Goal: Find specific page/section: Find specific page/section

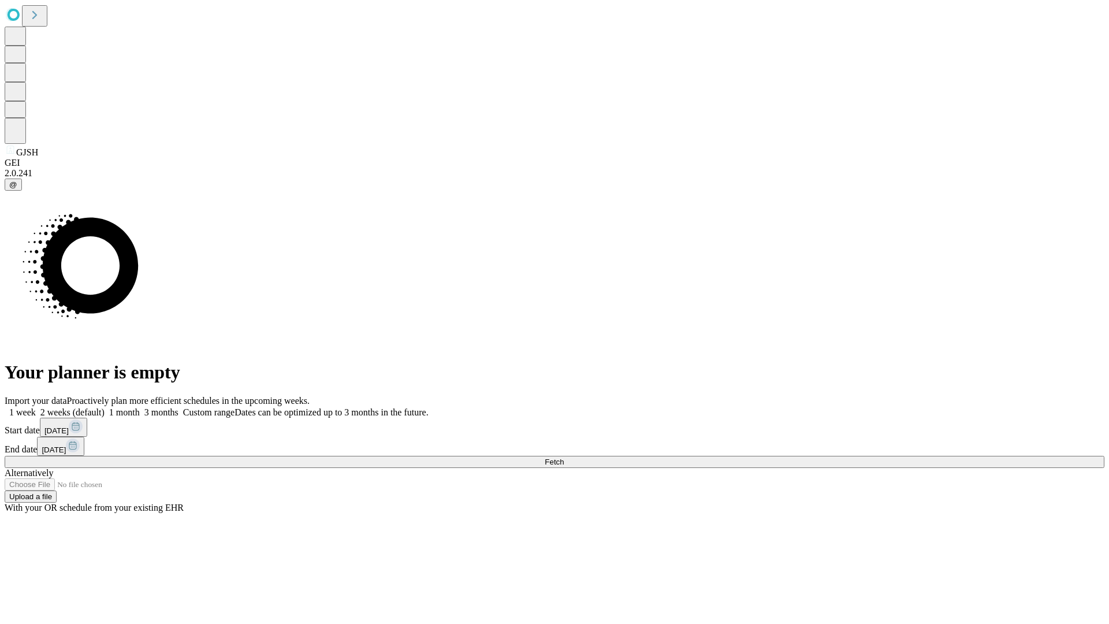
click at [564, 457] on span "Fetch" at bounding box center [554, 461] width 19 height 9
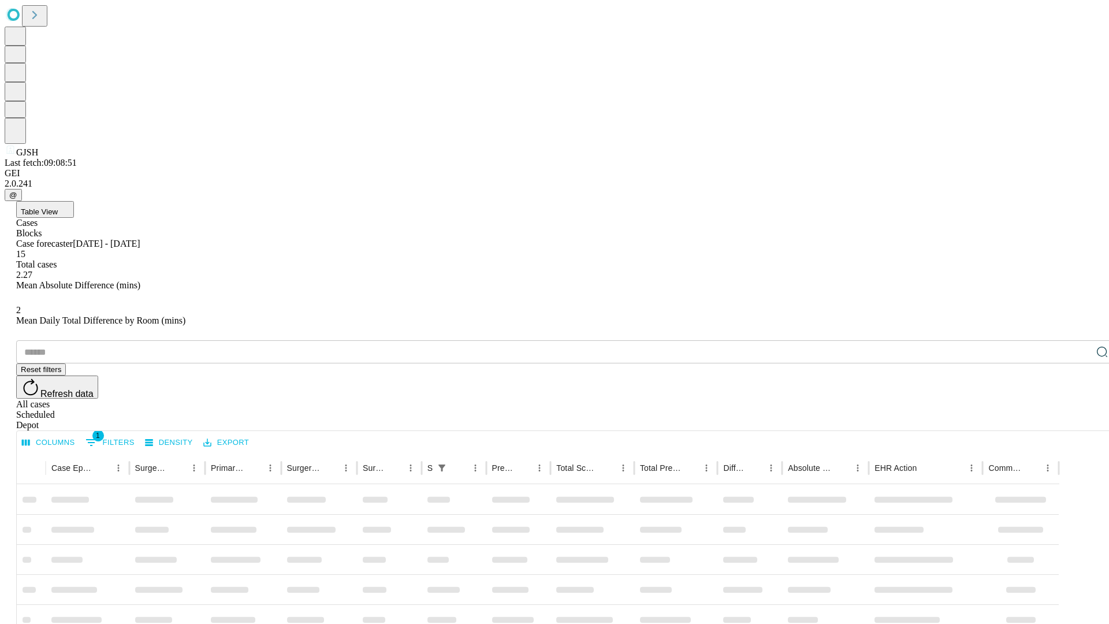
click at [1079, 420] on div "Depot" at bounding box center [566, 425] width 1100 height 10
